Goal: Transaction & Acquisition: Book appointment/travel/reservation

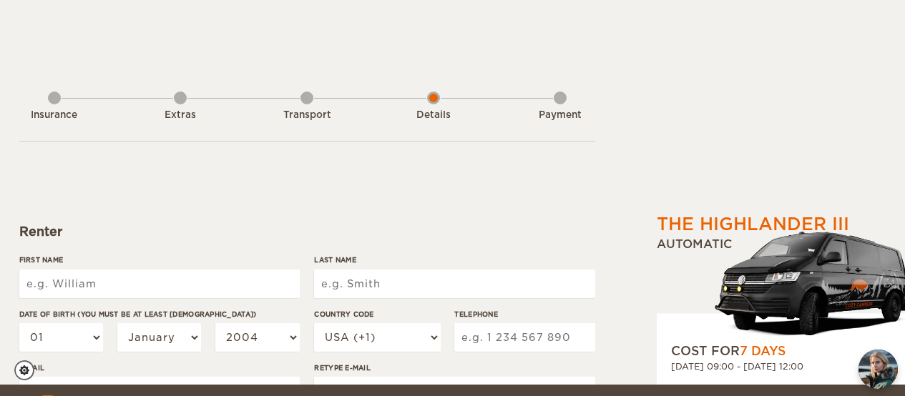
select select "2"
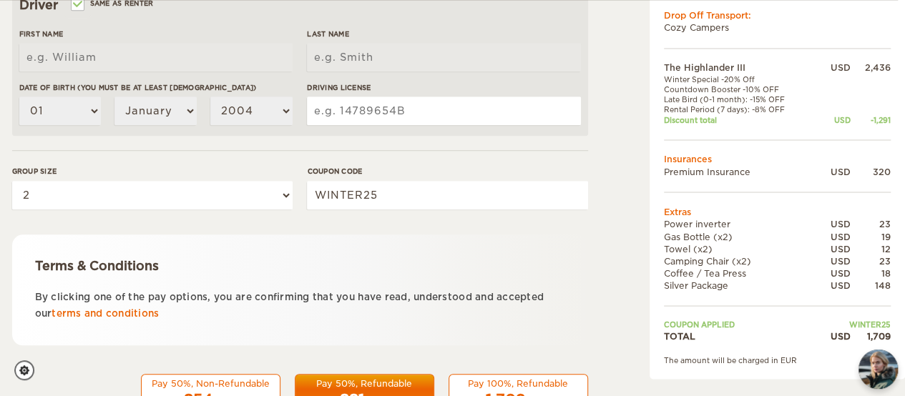
scroll to position [481, 7]
click at [483, 245] on div "Terms & Conditions By clicking one of the pay options, you are confirming that …" at bounding box center [300, 289] width 576 height 111
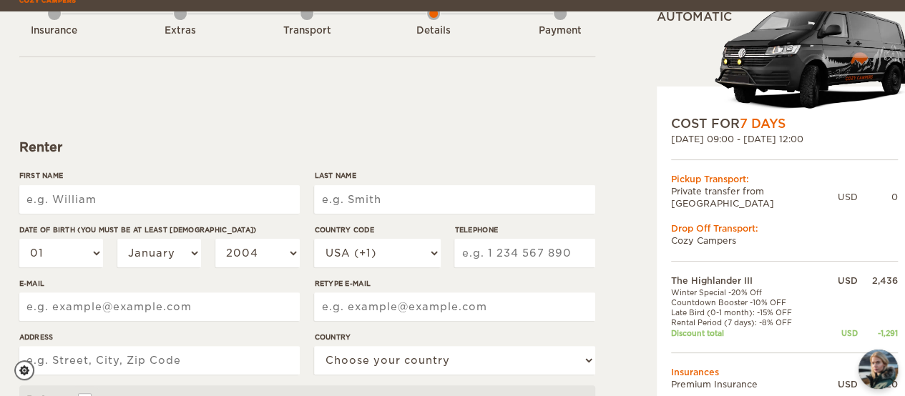
scroll to position [97, 0]
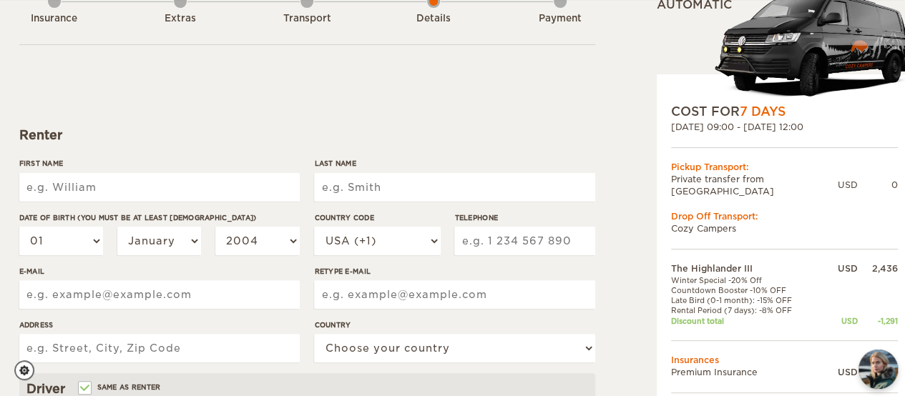
click at [166, 187] on input "First Name" at bounding box center [159, 187] width 280 height 29
click at [123, 188] on input "First Name" at bounding box center [159, 187] width 280 height 29
type input "[PERSON_NAME]"
type input "[GEOGRAPHIC_DATA]"
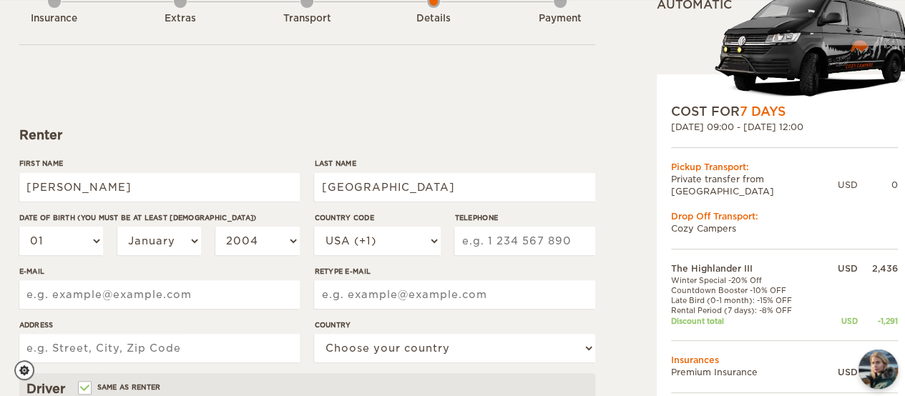
type input "6126260138"
type input "[EMAIL_ADDRESS][DOMAIN_NAME]"
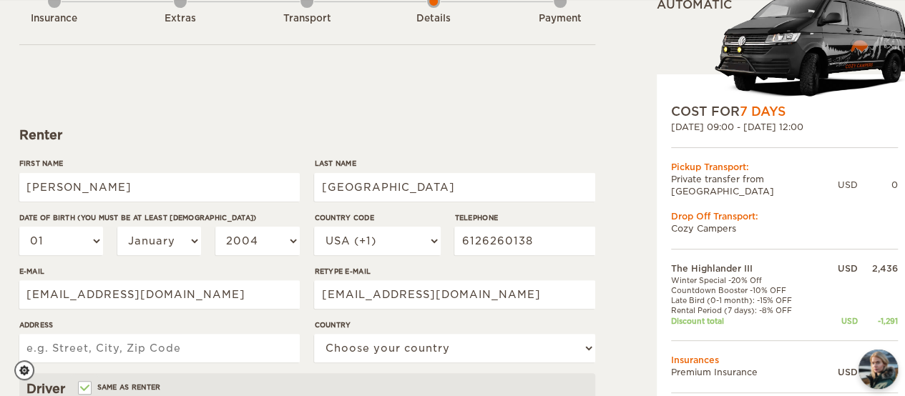
type input "6-354 [PERSON_NAME][GEOGRAPHIC_DATA]"
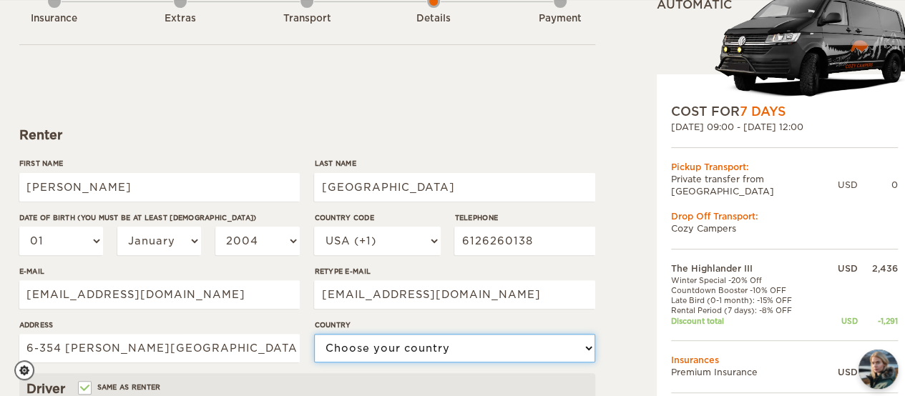
select select "222"
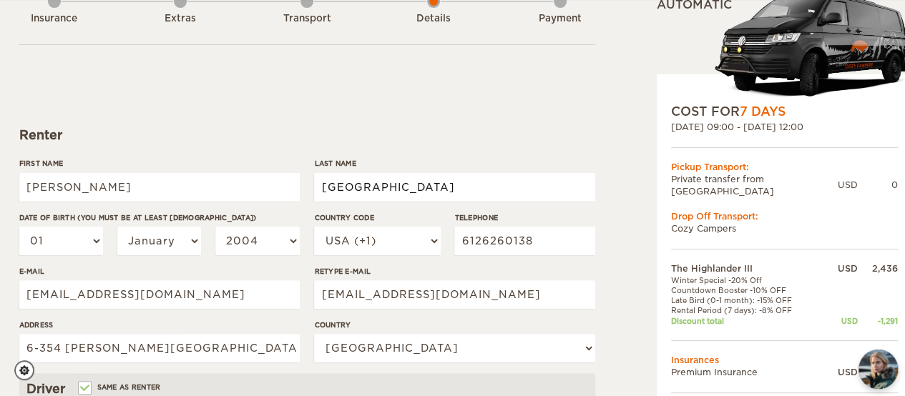
type input "[GEOGRAPHIC_DATA]"
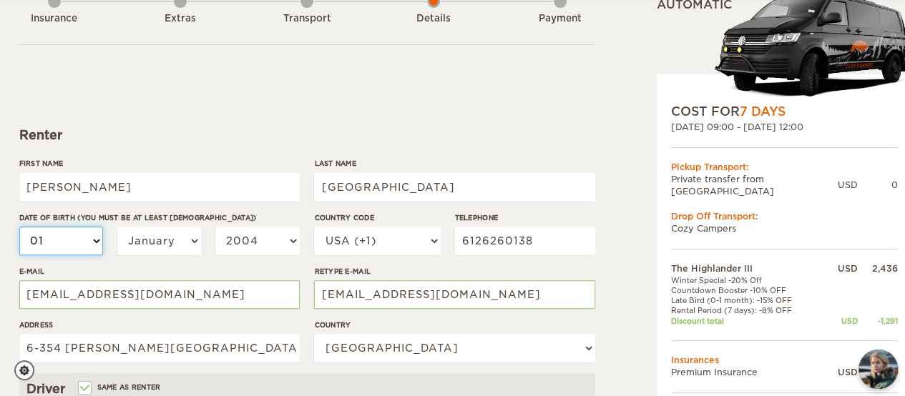
click at [59, 245] on select "01 02 03 04 05 06 07 08 09 10 11 12 13 14 15 16 17 18 19 20 21 22 23 24 25 26 2…" at bounding box center [61, 241] width 84 height 29
select select "13"
click at [19, 227] on select "01 02 03 04 05 06 07 08 09 10 11 12 13 14 15 16 17 18 19 20 21 22 23 24 25 26 2…" at bounding box center [61, 241] width 84 height 29
select select "13"
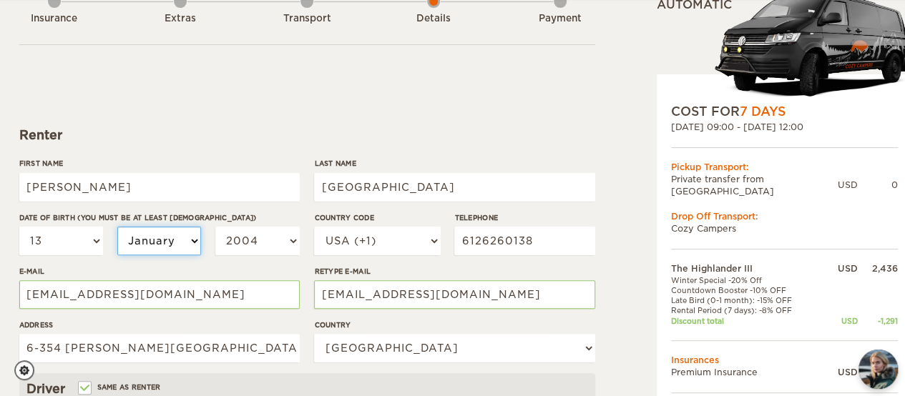
click at [154, 244] on select "January February March April May June July August September October November De…" at bounding box center [159, 241] width 84 height 29
select select "07"
click at [117, 227] on select "January February March April May June July August September October November De…" at bounding box center [159, 241] width 84 height 29
select select "07"
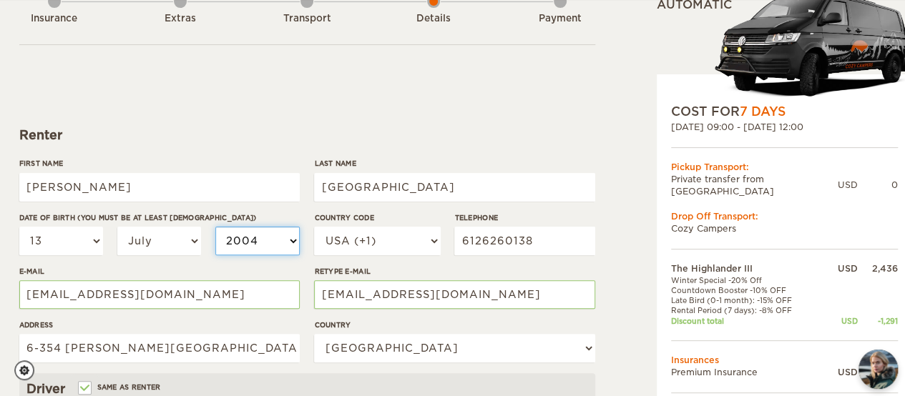
click at [247, 241] on select "2004 2003 2002 2001 2000 1999 1998 1997 1996 1995 1994 1993 1992 1991 1990 1989…" at bounding box center [257, 241] width 84 height 29
select select "1972"
click at [215, 227] on select "2004 2003 2002 2001 2000 1999 1998 1997 1996 1995 1994 1993 1992 1991 1990 1989…" at bounding box center [257, 241] width 84 height 29
select select "1972"
drag, startPoint x: 545, startPoint y: 239, endPoint x: 482, endPoint y: 239, distance: 62.9
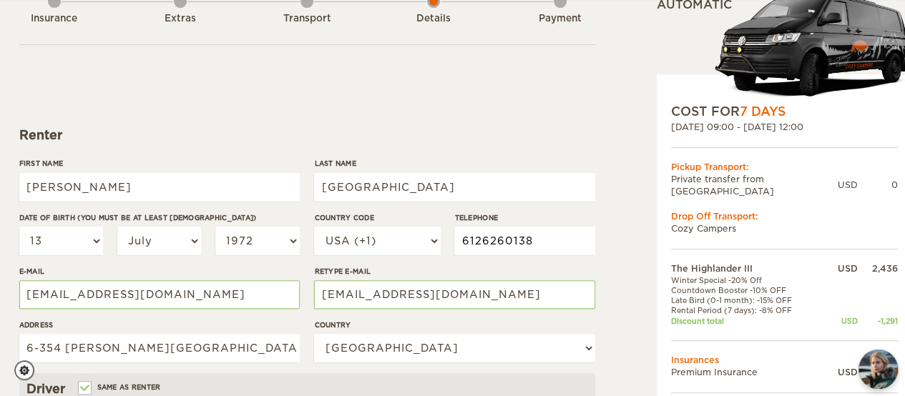
click at [482, 239] on input "6126260138" at bounding box center [524, 241] width 140 height 29
type input "6127033093"
click at [473, 260] on div "Telephone [PHONE_NUMBER]" at bounding box center [524, 239] width 140 height 54
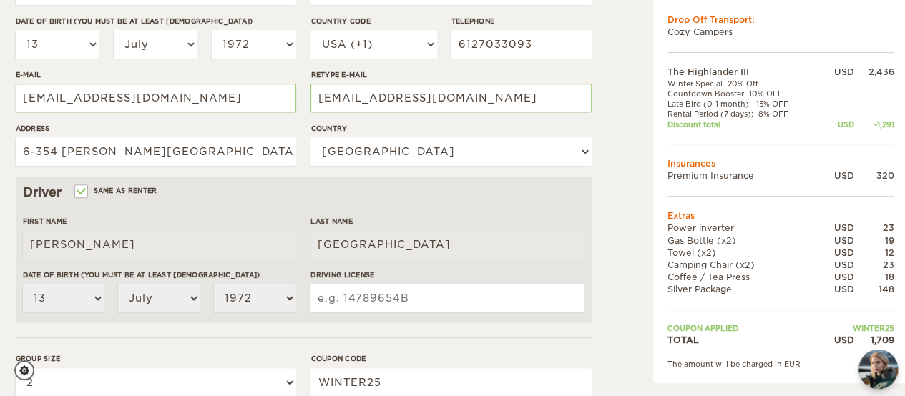
scroll to position [294, 4]
click at [140, 147] on input "6-354 [PERSON_NAME][GEOGRAPHIC_DATA]" at bounding box center [156, 151] width 280 height 29
type input "[STREET_ADDRESS]"
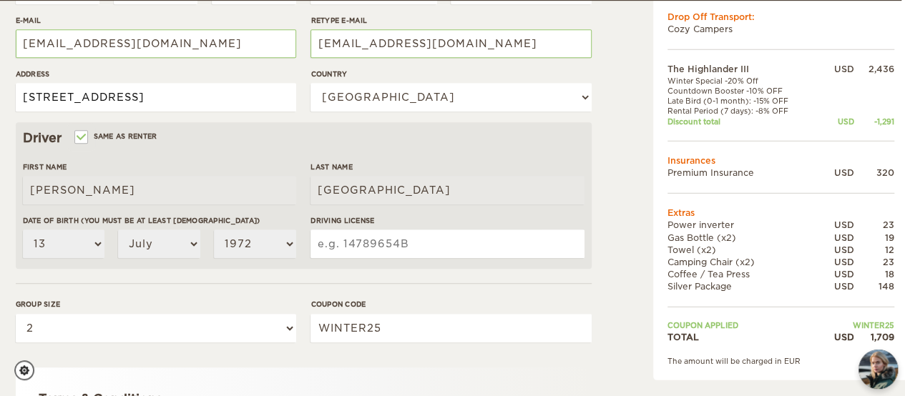
scroll to position [348, 4]
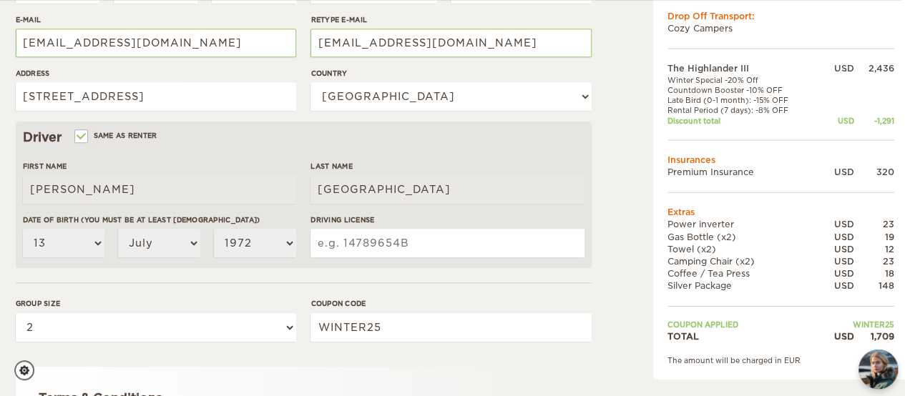
drag, startPoint x: 393, startPoint y: 245, endPoint x: 339, endPoint y: 269, distance: 59.3
click at [339, 269] on form "Renter First Name [PERSON_NAME] Last Name [GEOGRAPHIC_DATA] Date of birth (You …" at bounding box center [304, 169] width 576 height 753
click at [335, 243] on input "Driving License" at bounding box center [446, 243] width 273 height 29
type input "D"
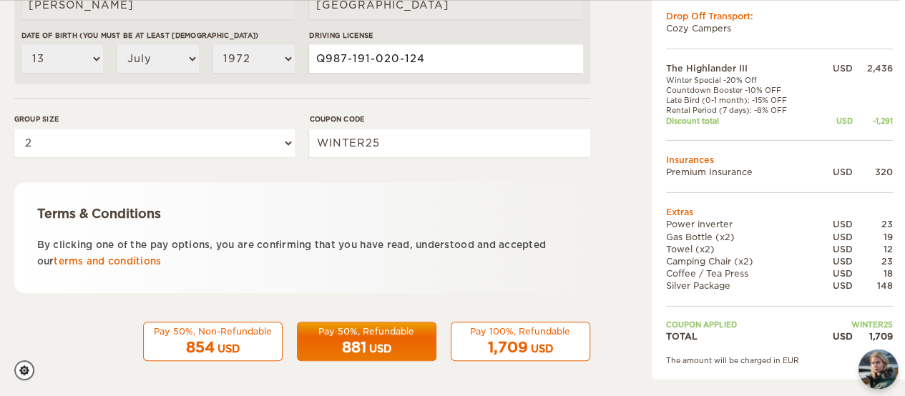
scroll to position [533, 0]
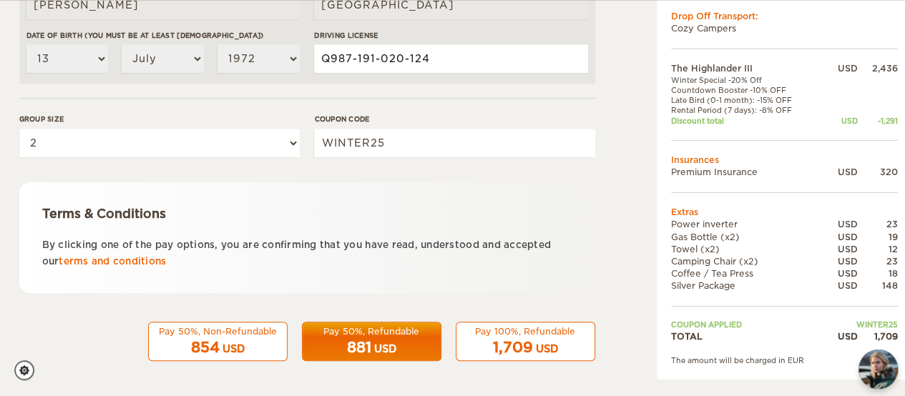
type input "Q987-191-020-124"
click at [523, 338] on div "1,709 USD" at bounding box center [525, 348] width 121 height 21
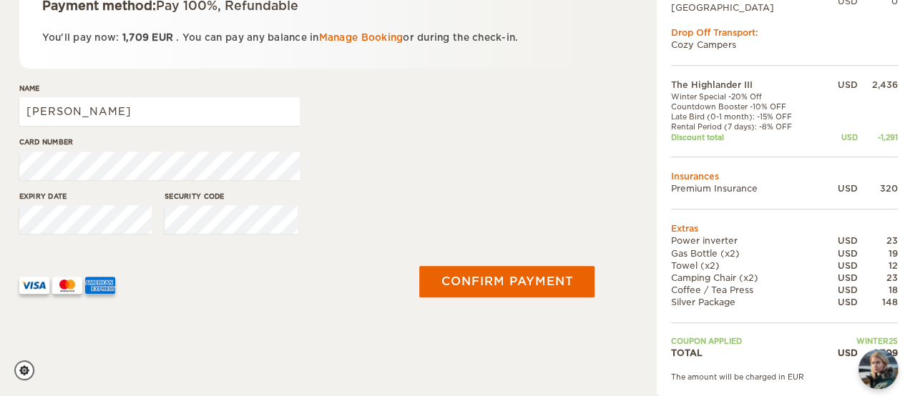
scroll to position [288, 0]
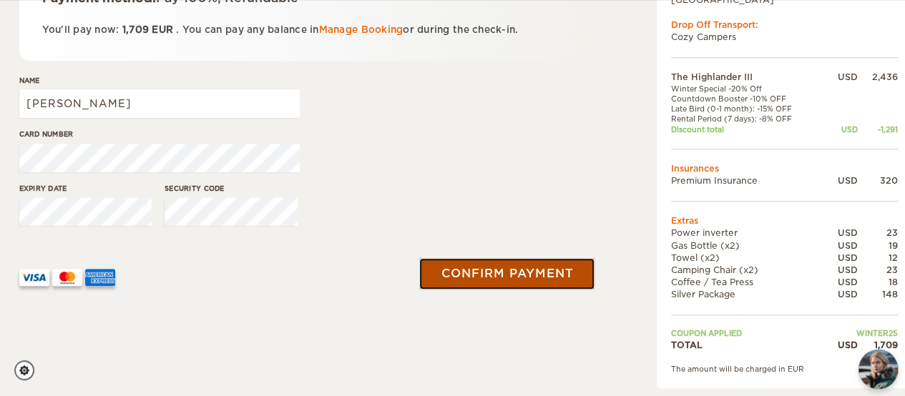
click at [488, 283] on button "Confirm payment" at bounding box center [506, 273] width 175 height 31
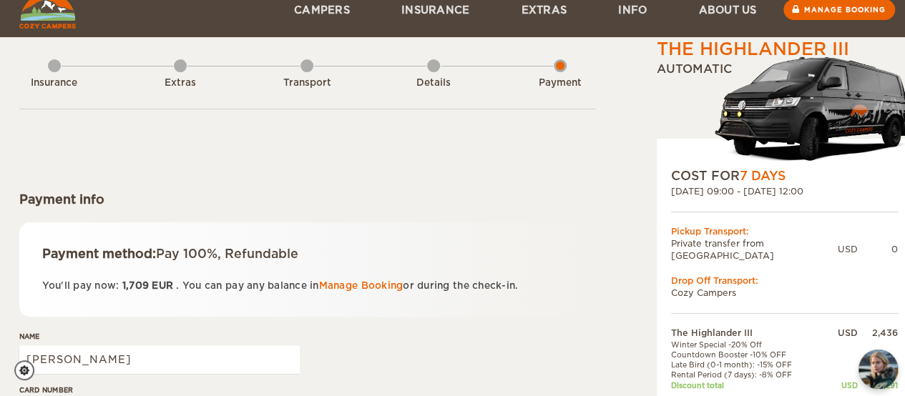
scroll to position [34, 0]
